Goal: Navigation & Orientation: Go to known website

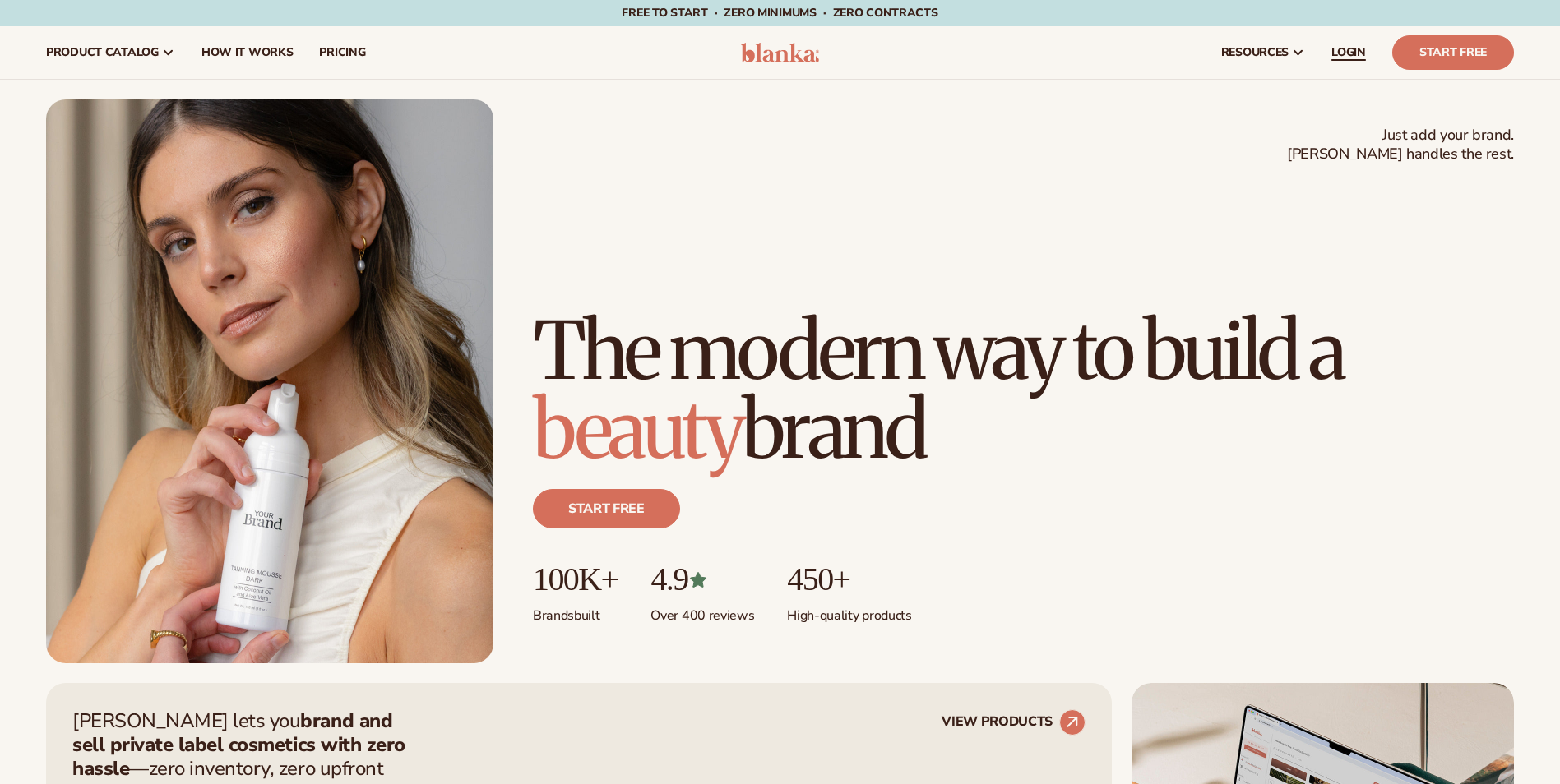
click at [1340, 55] on span "LOGIN" at bounding box center [1348, 53] width 35 height 13
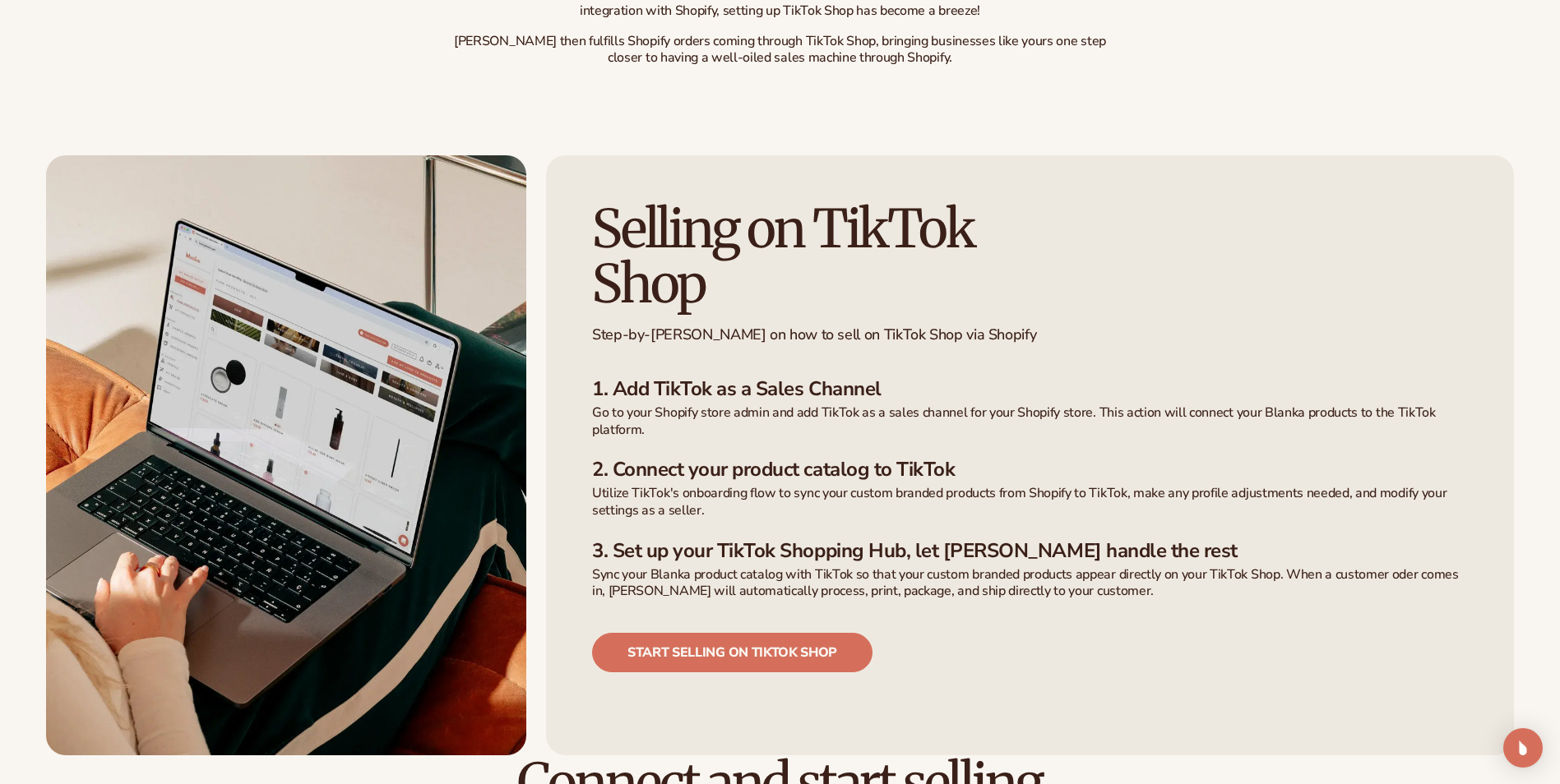
scroll to position [986, 0]
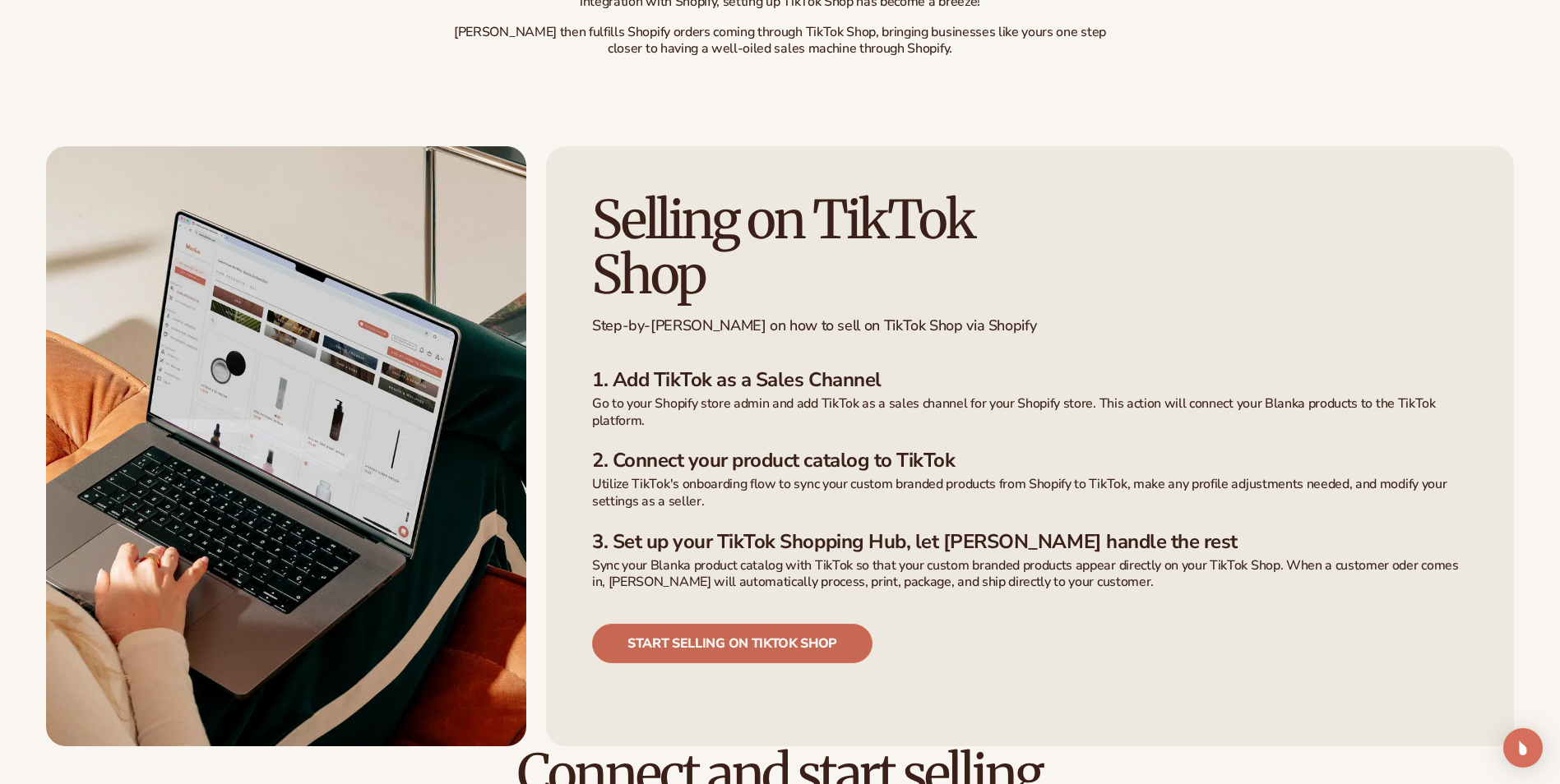
click at [711, 624] on link "Start selling on tiktok shop" at bounding box center [732, 643] width 281 height 39
